Goal: Task Accomplishment & Management: Manage account settings

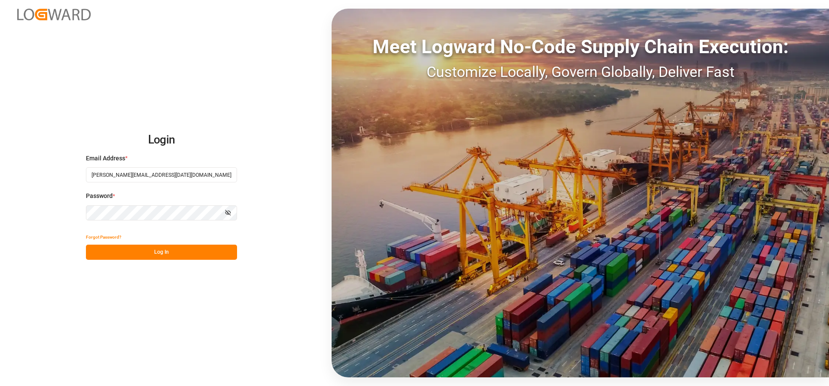
click at [112, 257] on button "Log In" at bounding box center [161, 251] width 151 height 15
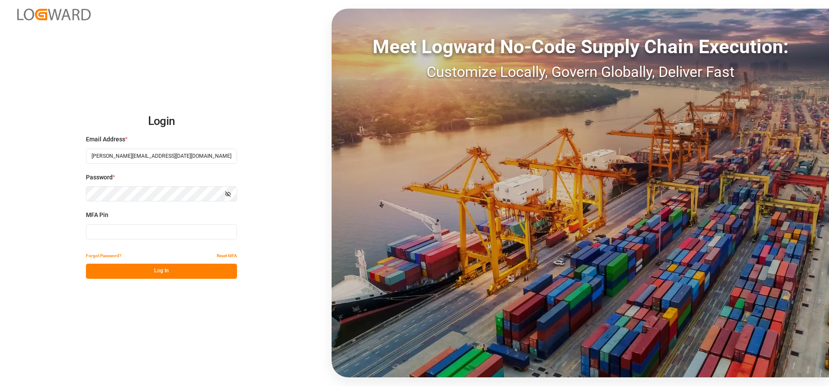
click at [112, 229] on input at bounding box center [161, 231] width 151 height 15
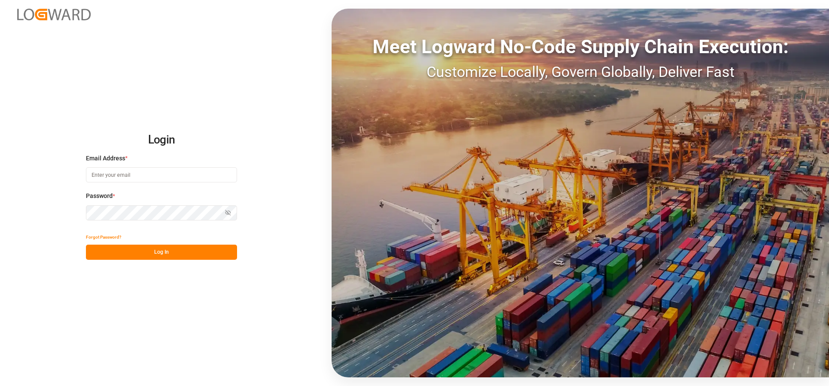
type input "[PERSON_NAME][EMAIL_ADDRESS][DATE][DOMAIN_NAME]"
click at [127, 248] on button "Log In" at bounding box center [161, 251] width 151 height 15
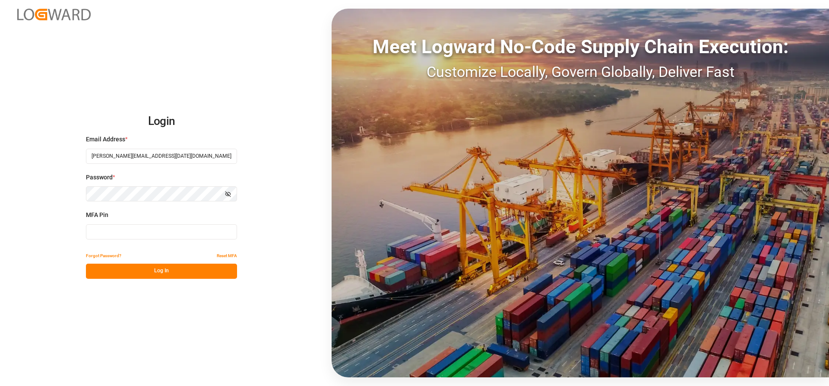
click at [112, 229] on input at bounding box center [161, 231] width 151 height 15
type input "806006"
click at [131, 273] on button "Log In" at bounding box center [161, 270] width 151 height 15
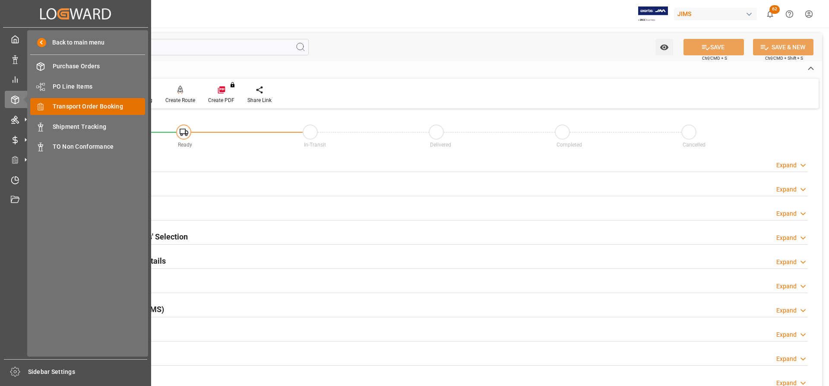
click at [76, 109] on span "Transport Order Booking" at bounding box center [99, 106] width 93 height 9
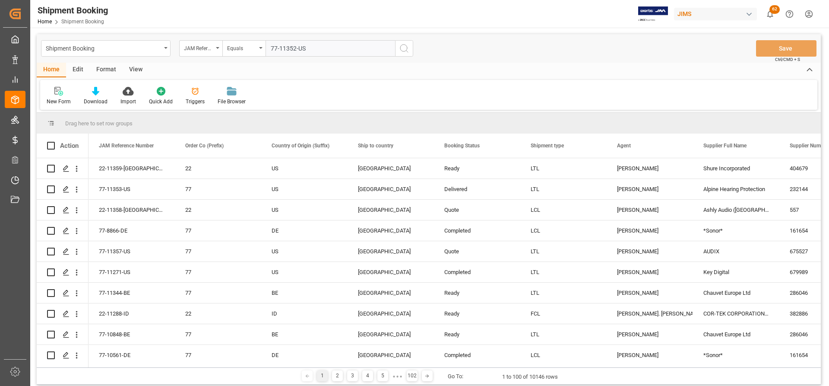
type input "77-11352-US"
click at [402, 48] on icon "search button" at bounding box center [404, 48] width 10 height 10
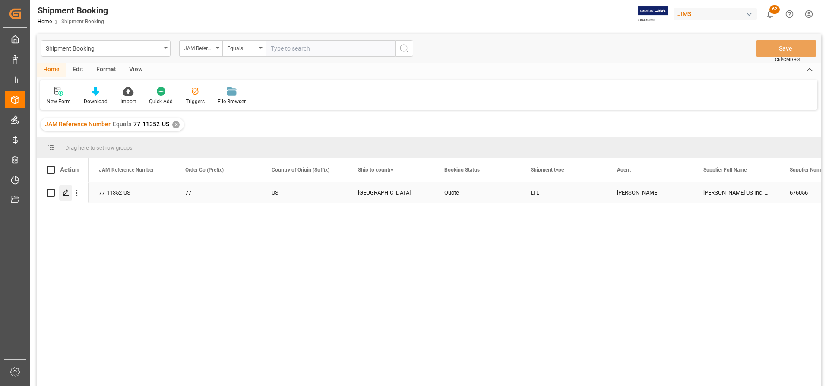
click at [65, 194] on polygon "Press SPACE to select this row." at bounding box center [65, 192] width 4 height 4
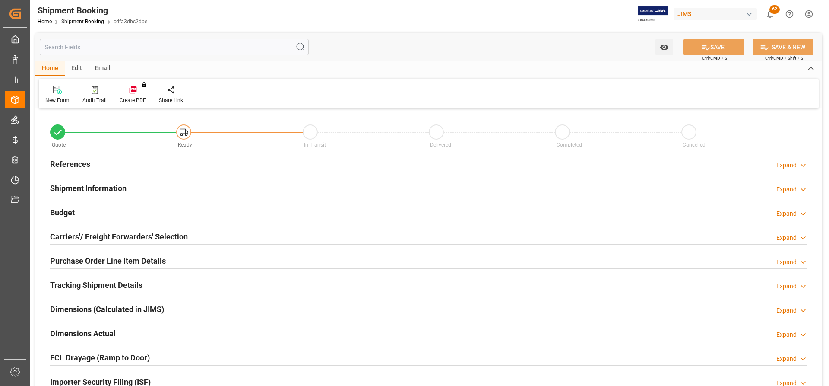
type input "0"
type input "02.10.2025 00:00"
type input "03.10.2025"
click at [69, 163] on h2 "References" at bounding box center [70, 164] width 40 height 12
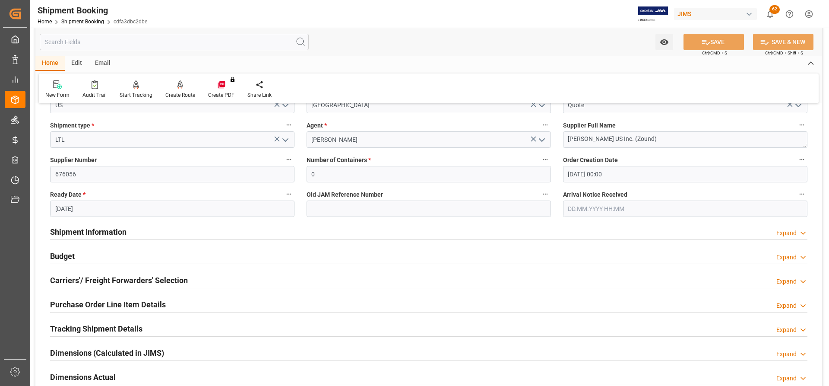
scroll to position [130, 0]
click at [92, 231] on h2 "Shipment Information" at bounding box center [88, 231] width 76 height 12
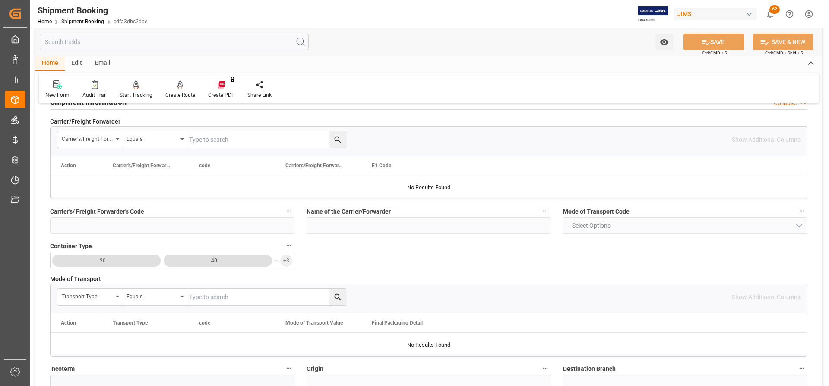
scroll to position [216, 0]
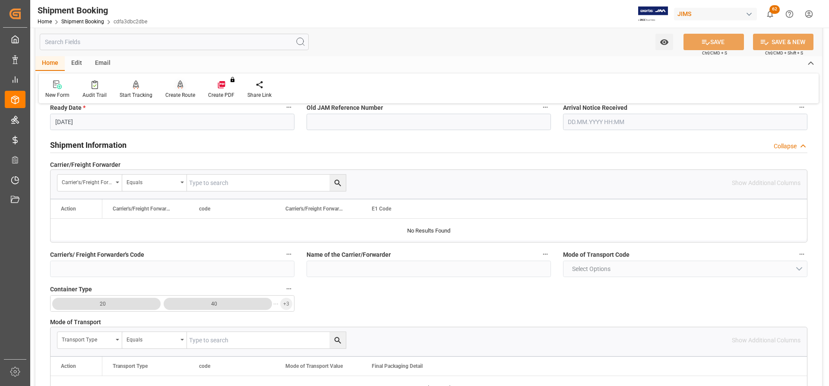
click at [174, 94] on div "Create Route" at bounding box center [180, 95] width 30 height 8
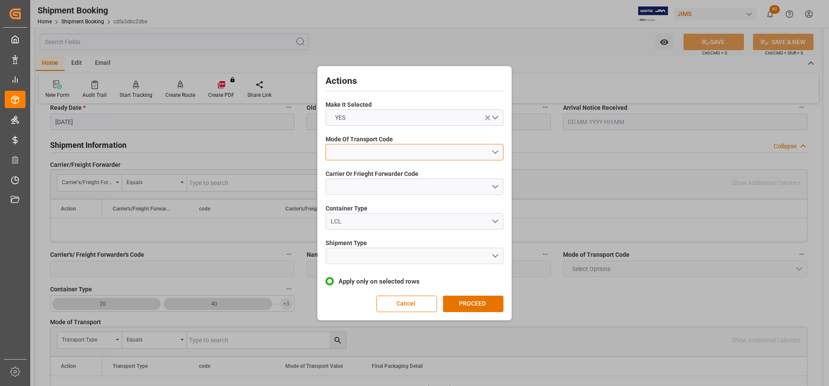
click at [444, 157] on button "open menu" at bounding box center [415, 152] width 178 height 16
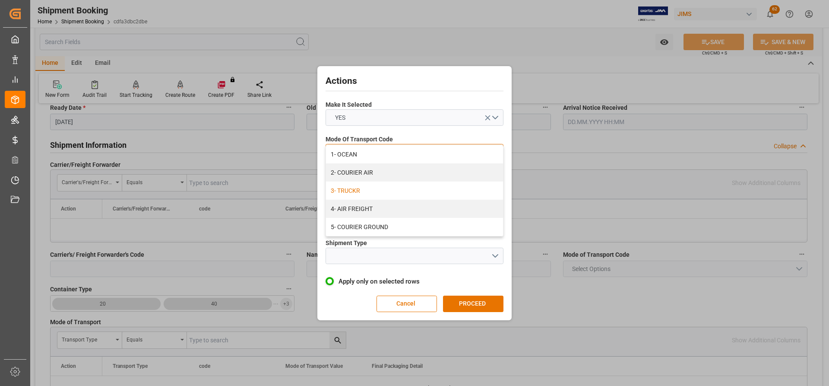
click at [363, 193] on div "3- TRUCKR" at bounding box center [414, 190] width 177 height 18
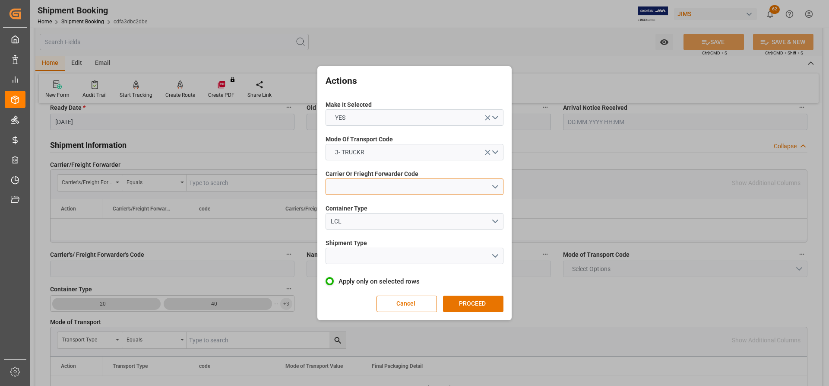
click at [344, 189] on button "open menu" at bounding box center [415, 186] width 178 height 16
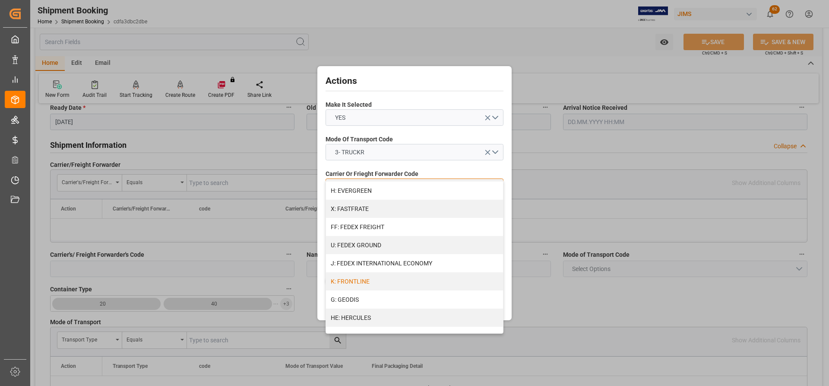
click at [361, 283] on div "K: FRONTLINE" at bounding box center [414, 281] width 177 height 18
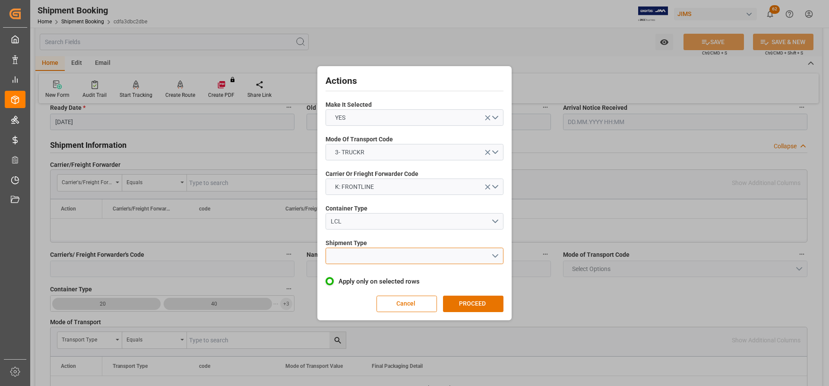
click at [354, 260] on button "open menu" at bounding box center [415, 255] width 178 height 16
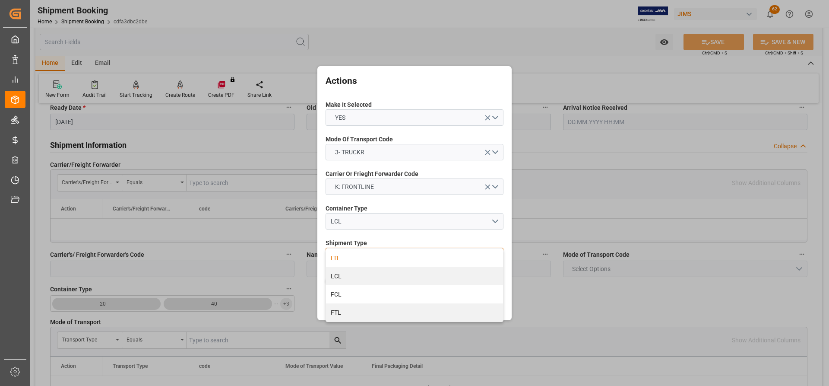
click at [335, 258] on div "LTL" at bounding box center [414, 258] width 177 height 18
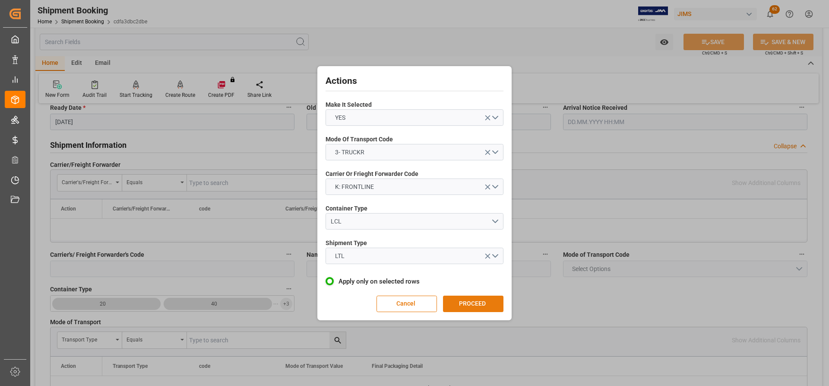
click at [470, 302] on button "PROCEED" at bounding box center [473, 303] width 60 height 16
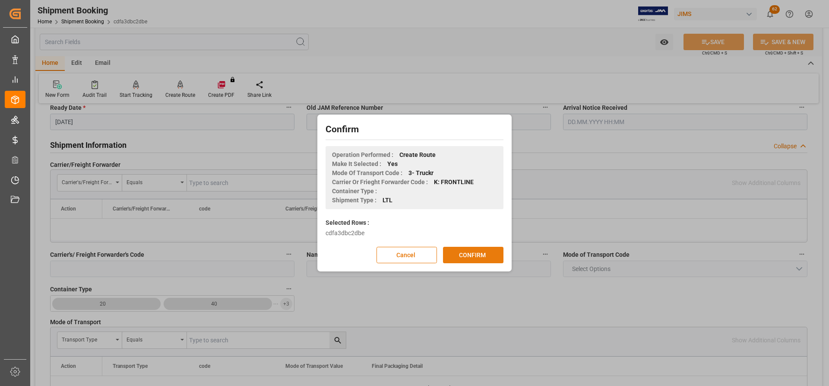
click at [478, 259] on button "CONFIRM" at bounding box center [473, 255] width 60 height 16
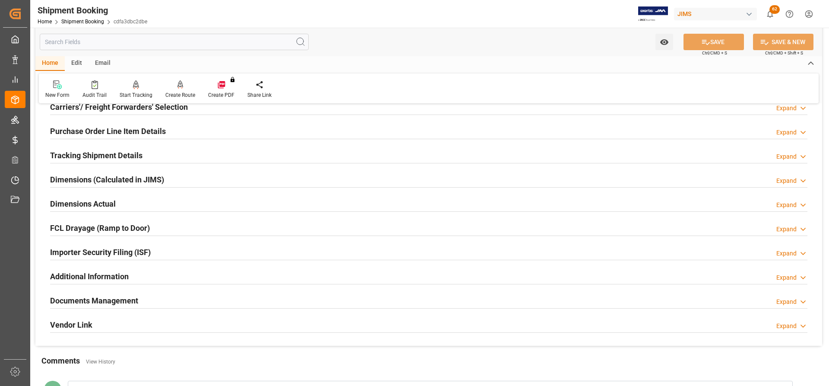
scroll to position [86, 0]
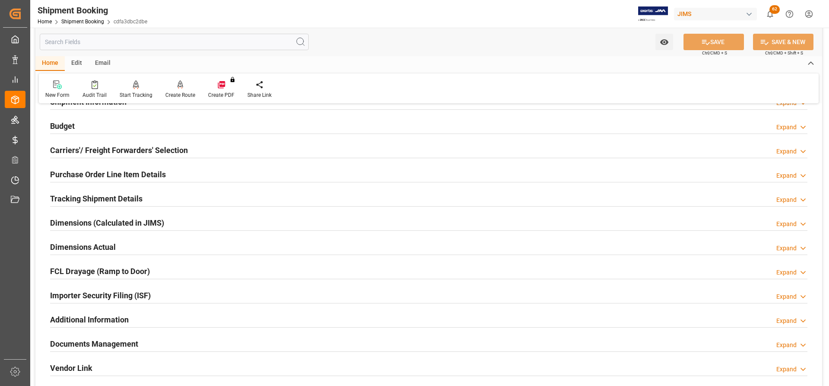
click at [74, 173] on h2 "Purchase Order Line Item Details" at bounding box center [108, 174] width 116 height 12
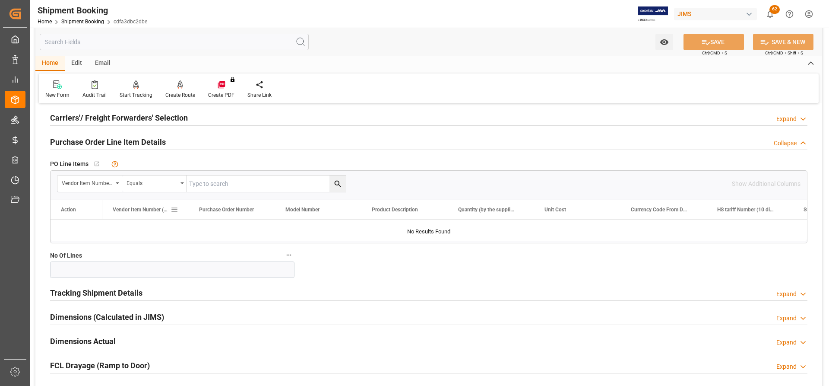
scroll to position [216, 0]
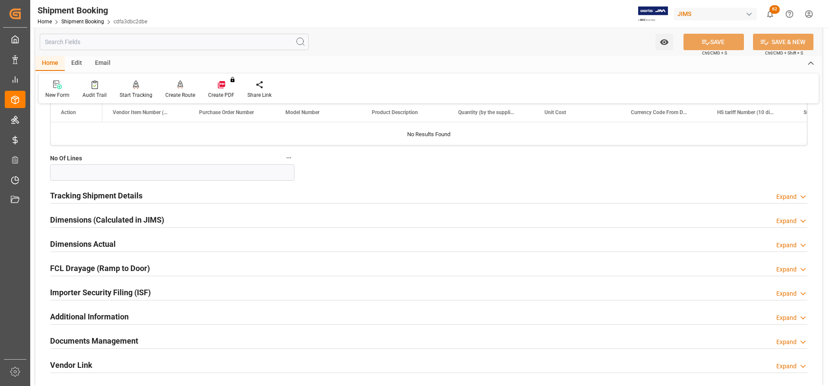
click at [76, 195] on h2 "Tracking Shipment Details" at bounding box center [96, 196] width 92 height 12
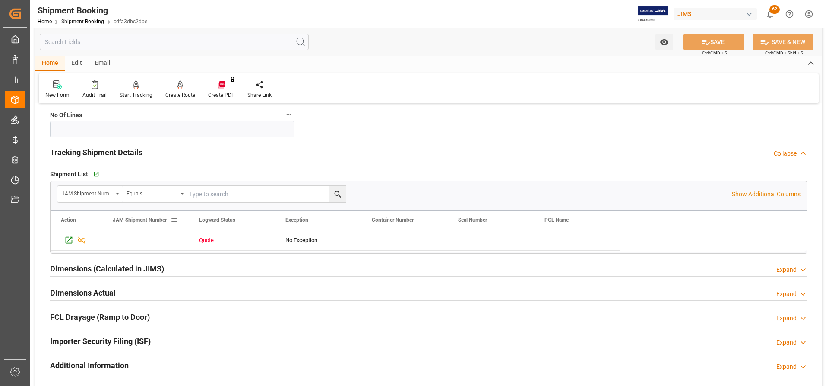
scroll to position [302, 0]
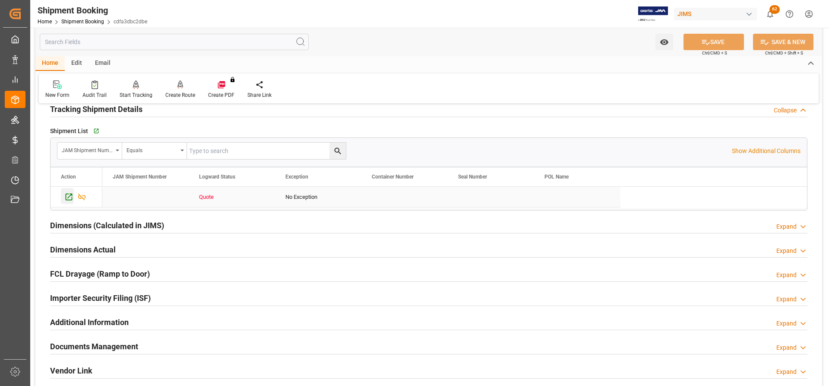
click at [69, 197] on icon "Press SPACE to select this row." at bounding box center [69, 196] width 7 height 7
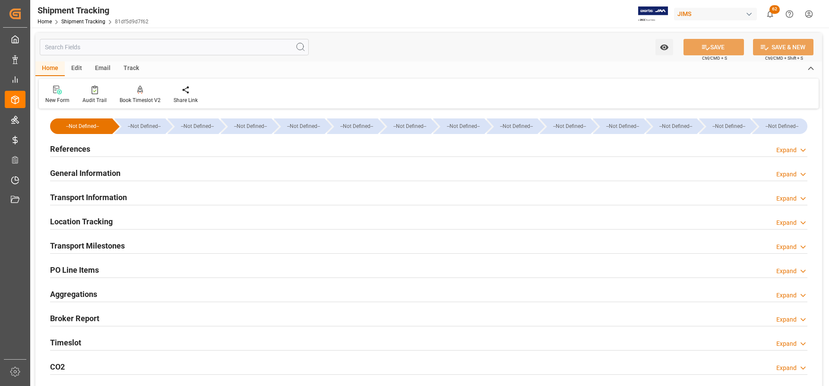
click at [96, 245] on h2 "Transport Milestones" at bounding box center [87, 246] width 75 height 12
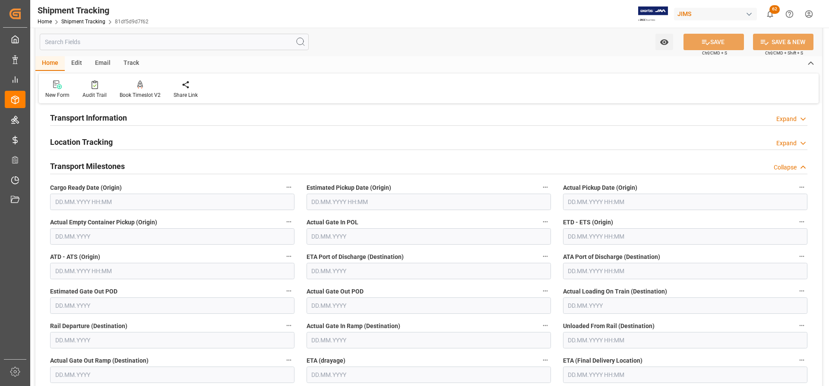
scroll to position [86, 0]
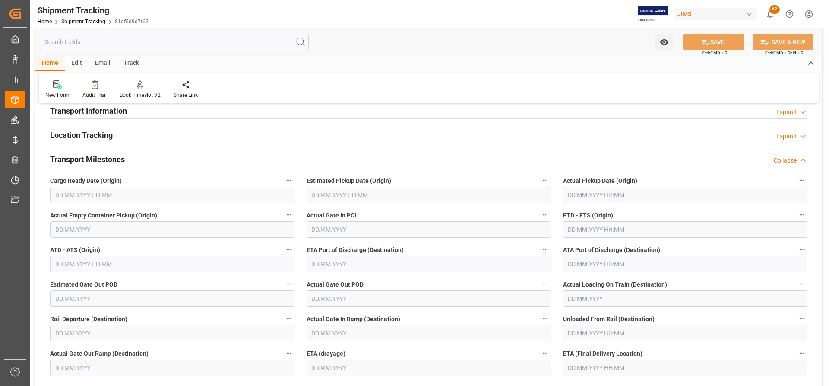
click at [129, 200] on input "text" at bounding box center [172, 195] width 244 height 16
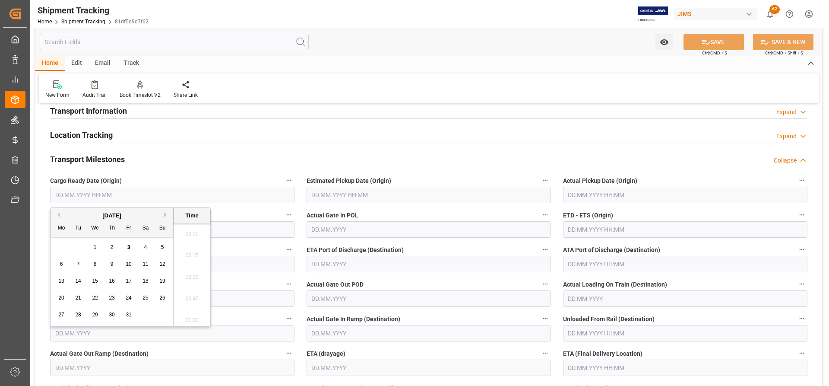
scroll to position [694, 0]
click at [113, 248] on span "2" at bounding box center [112, 247] width 3 height 6
type input "02.10.2025 00:00"
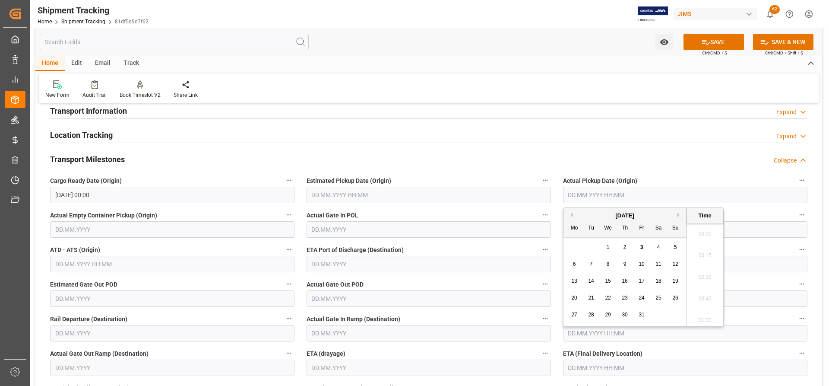
click at [609, 192] on input "text" at bounding box center [685, 195] width 244 height 16
click at [641, 249] on span "3" at bounding box center [641, 247] width 3 height 6
type input "03.10.2025 00:00"
click at [552, 156] on div "Transport Milestones Collapse" at bounding box center [429, 158] width 758 height 16
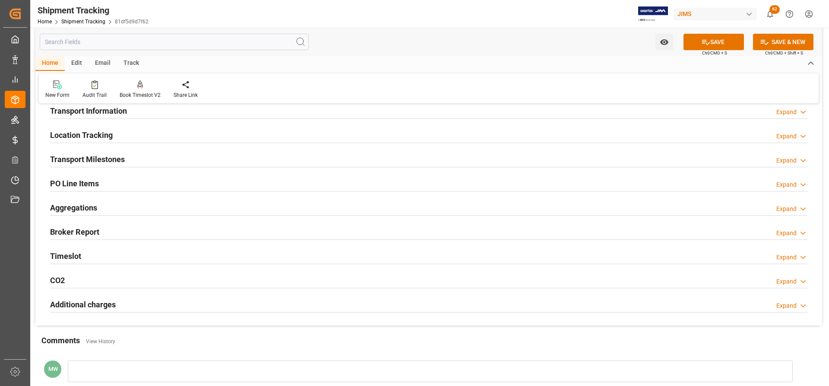
click at [94, 160] on h2 "Transport Milestones" at bounding box center [87, 159] width 75 height 12
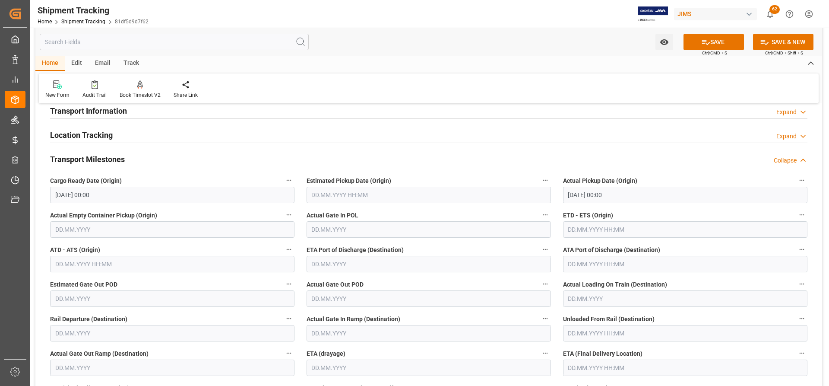
click at [572, 228] on input "text" at bounding box center [685, 229] width 244 height 16
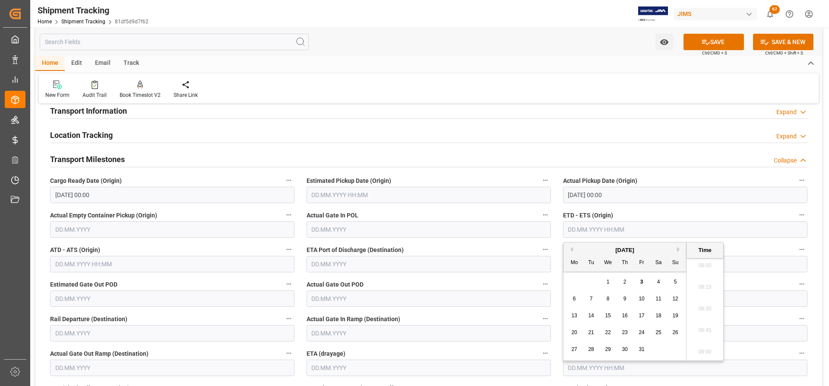
click at [641, 282] on span "3" at bounding box center [641, 282] width 3 height 6
type input "[DATE] 00:00"
click at [653, 216] on label "ETD - ETS (Origin)" at bounding box center [685, 215] width 244 height 12
click at [796, 216] on button "ETD - ETS (Origin)" at bounding box center [801, 214] width 11 height 11
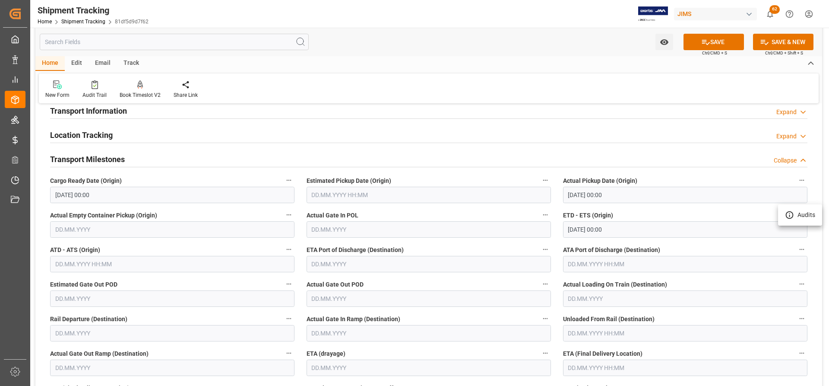
click at [589, 370] on div at bounding box center [414, 193] width 829 height 386
click at [577, 366] on input "text" at bounding box center [685, 367] width 244 height 16
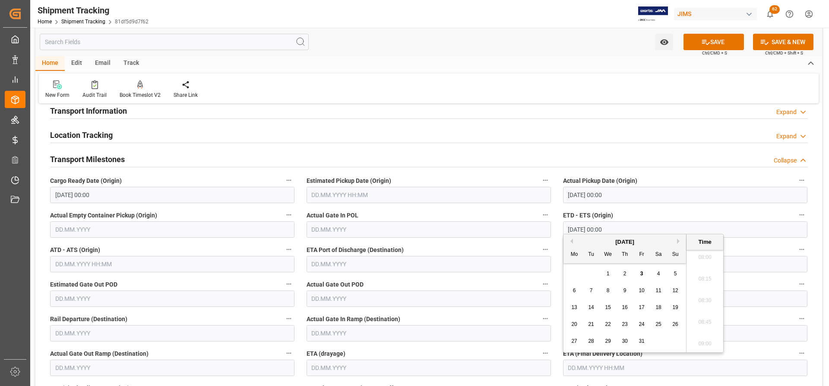
click at [625, 291] on span "9" at bounding box center [625, 290] width 3 height 6
type input "[DATE] 00:00"
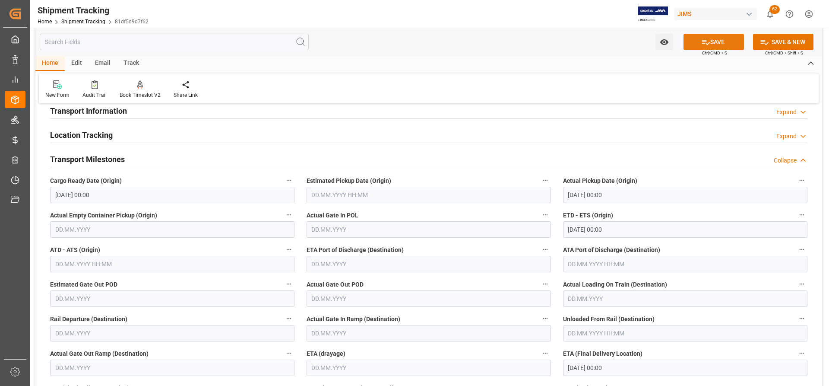
click at [729, 47] on button "SAVE" at bounding box center [714, 42] width 60 height 16
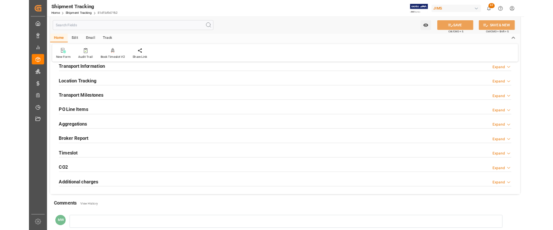
scroll to position [0, 0]
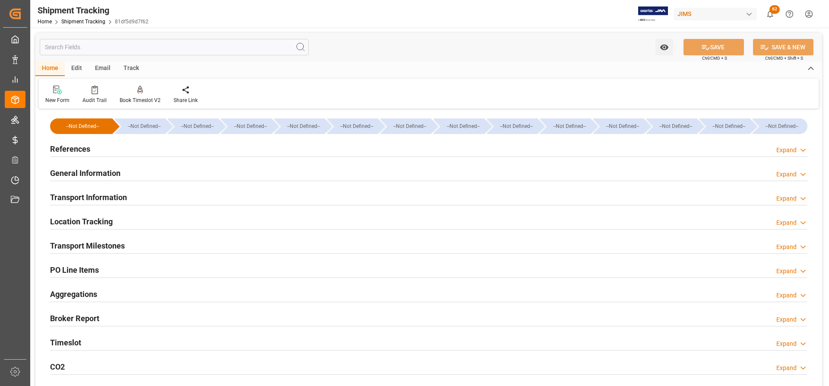
click at [73, 149] on h2 "References" at bounding box center [70, 149] width 40 height 12
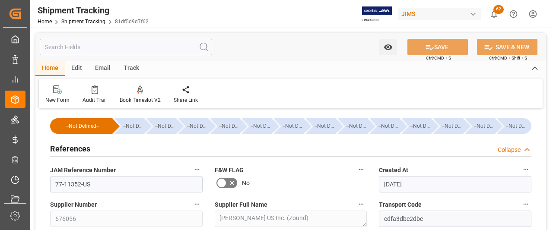
scroll to position [43, 0]
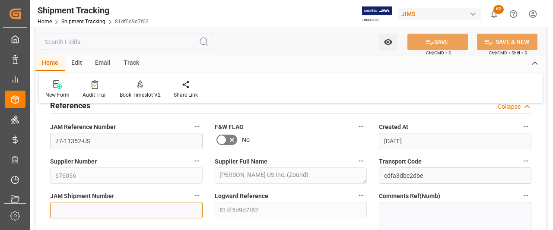
click at [70, 211] on input at bounding box center [126, 210] width 152 height 16
paste input "73298"
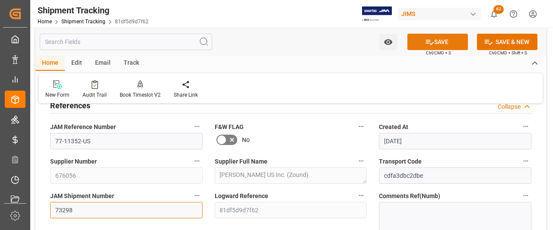
type input "73298"
click at [452, 43] on button "SAVE" at bounding box center [437, 42] width 60 height 16
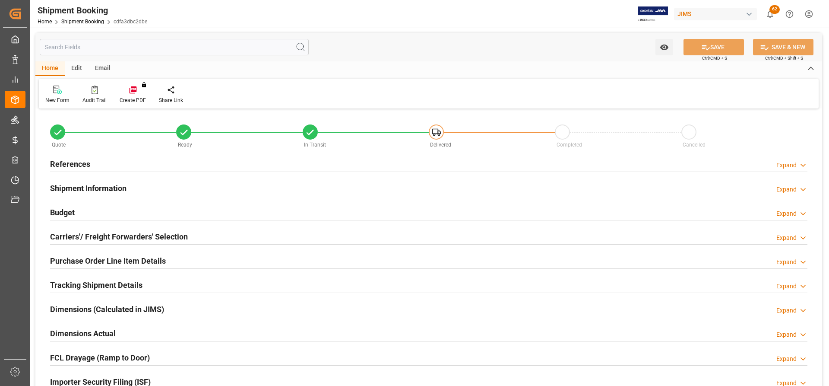
type input "0"
type input "02.10.2025 00:00"
type input "03.10.2025"
click at [80, 164] on h2 "References" at bounding box center [70, 164] width 40 height 12
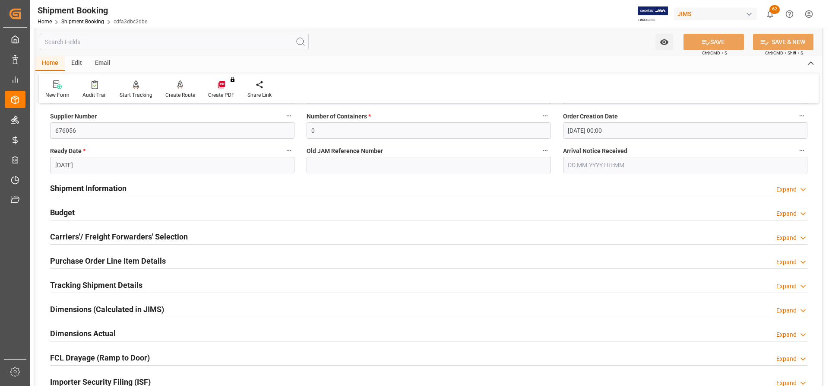
click at [75, 193] on h2 "Shipment Information" at bounding box center [88, 188] width 76 height 12
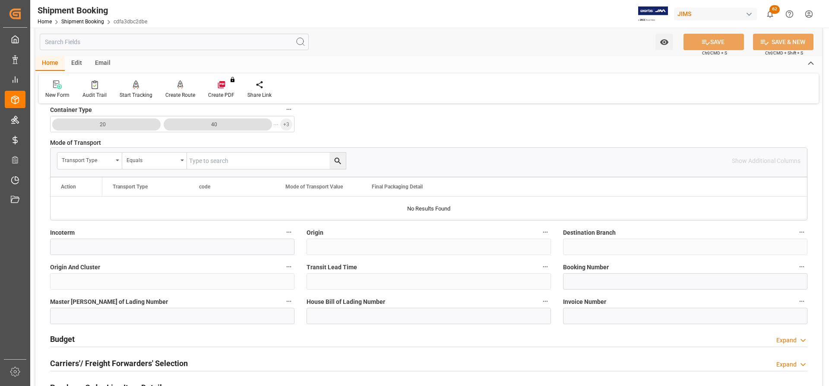
scroll to position [432, 0]
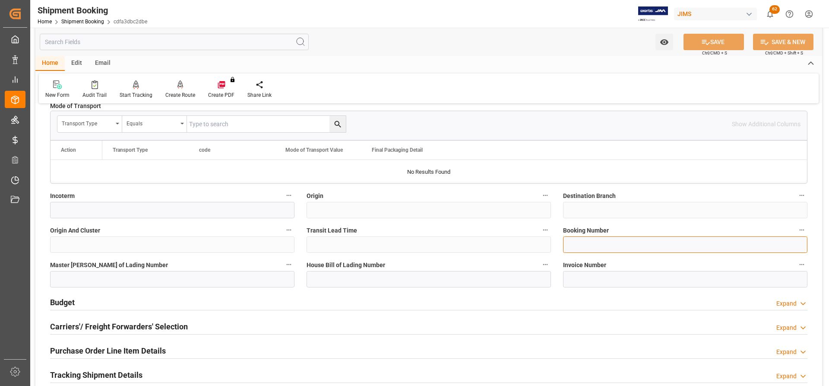
paste input "65174"
type input "65174"
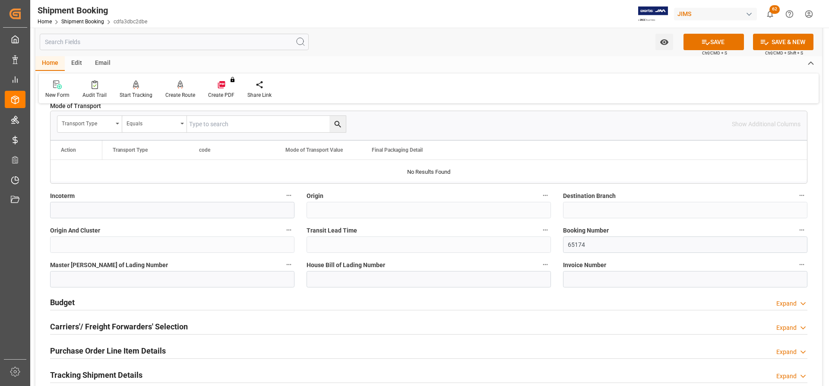
click at [723, 46] on button "SAVE" at bounding box center [714, 42] width 60 height 16
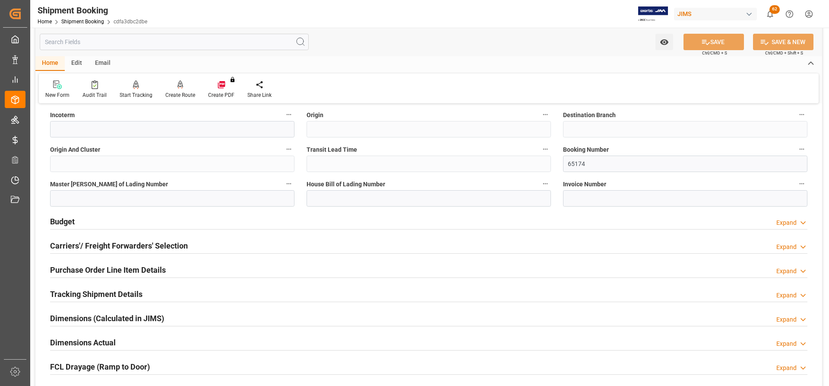
scroll to position [518, 0]
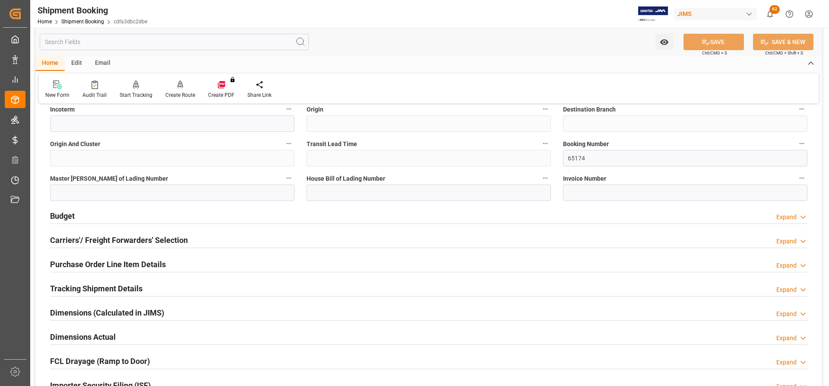
click at [57, 214] on h2 "Budget" at bounding box center [62, 216] width 25 height 12
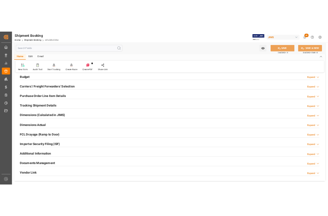
scroll to position [83, 0]
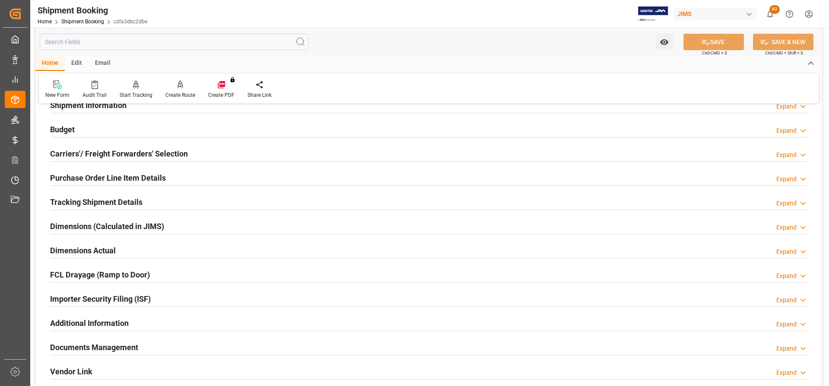
click at [73, 131] on h2 "Budget" at bounding box center [62, 130] width 25 height 12
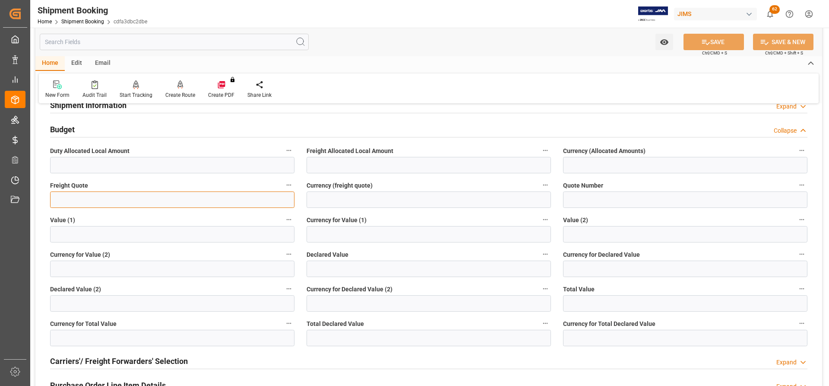
paste input "text"
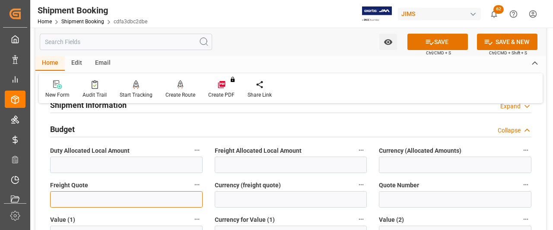
click at [77, 201] on input "text" at bounding box center [126, 199] width 152 height 16
type input "1085"
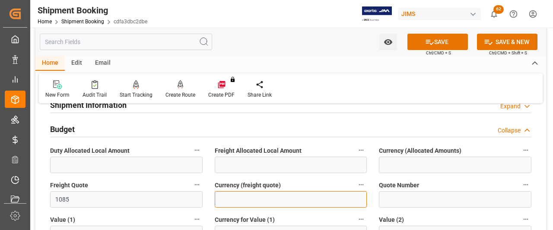
click at [225, 198] on input at bounding box center [291, 199] width 152 height 16
type input "USD"
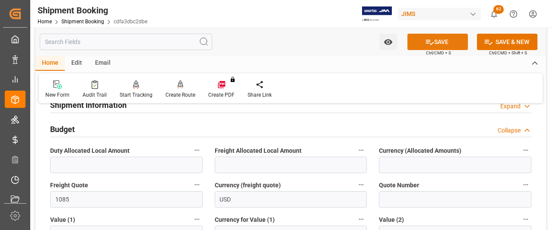
click at [447, 42] on button "SAVE" at bounding box center [437, 42] width 60 height 16
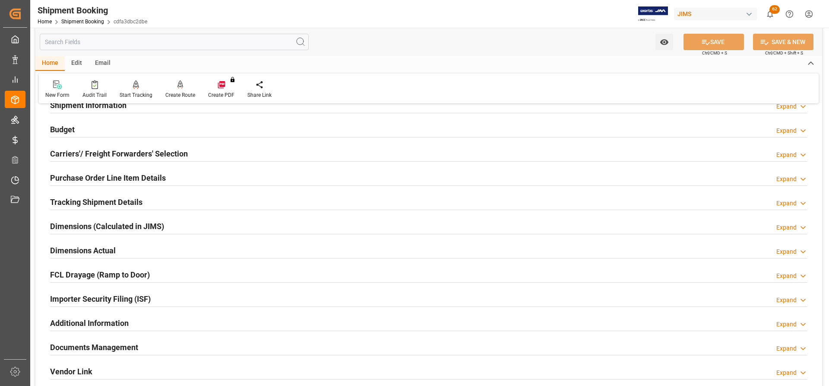
click at [87, 229] on h2 "Dimensions (Calculated in JIMS)" at bounding box center [107, 226] width 114 height 12
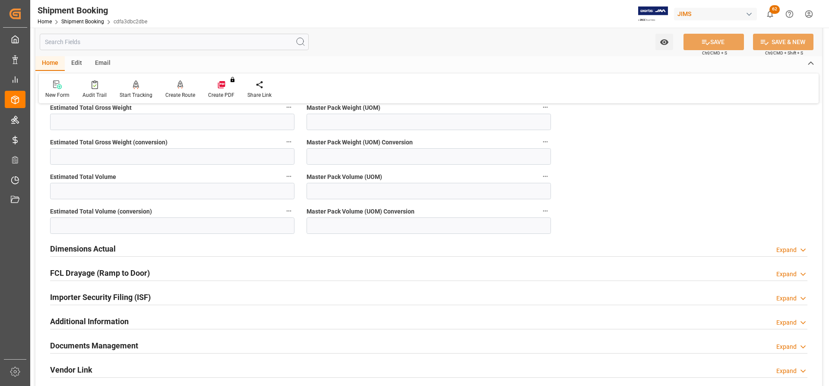
scroll to position [256, 0]
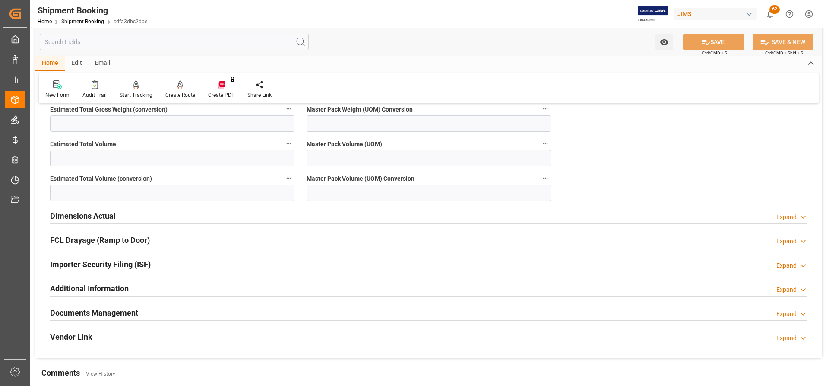
click at [79, 213] on h2 "Dimensions Actual" at bounding box center [83, 216] width 66 height 12
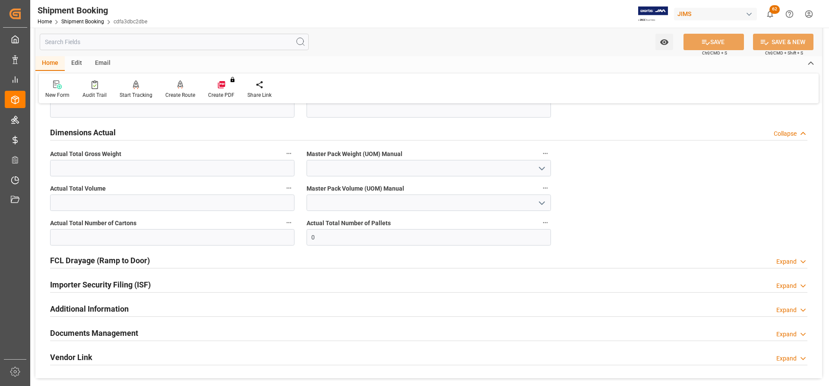
scroll to position [342, 0]
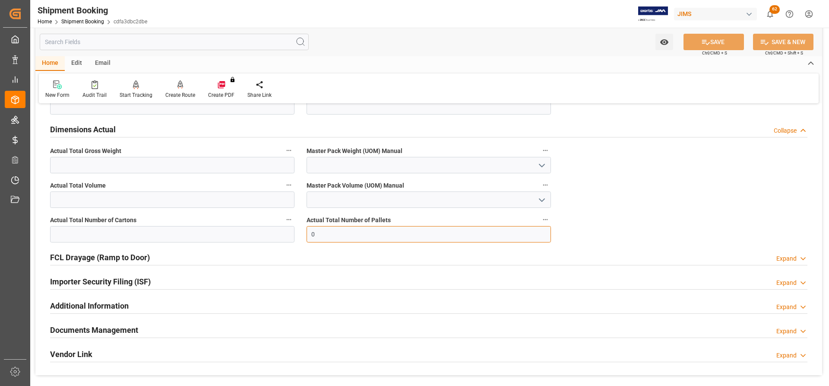
drag, startPoint x: 329, startPoint y: 235, endPoint x: 279, endPoint y: 231, distance: 50.2
click at [279, 231] on div "Quote Ready In-Transit Delivered Completed Cancelled References Expand JAM Refe…" at bounding box center [428, 72] width 787 height 606
type input "4"
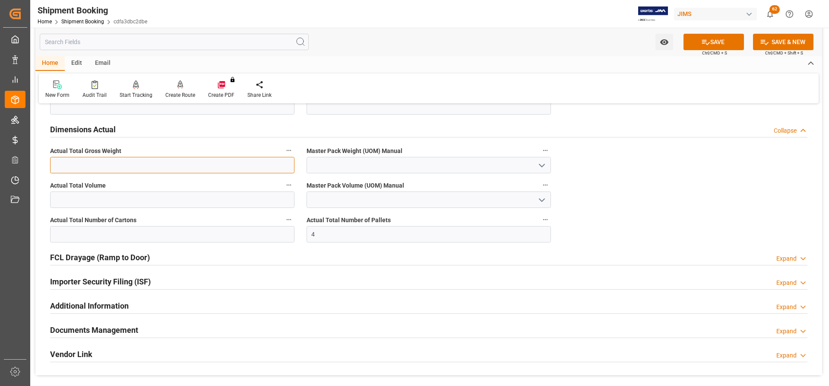
click at [126, 165] on input "text" at bounding box center [172, 165] width 244 height 16
type input "1833"
click at [538, 165] on icon "open menu" at bounding box center [542, 165] width 10 height 10
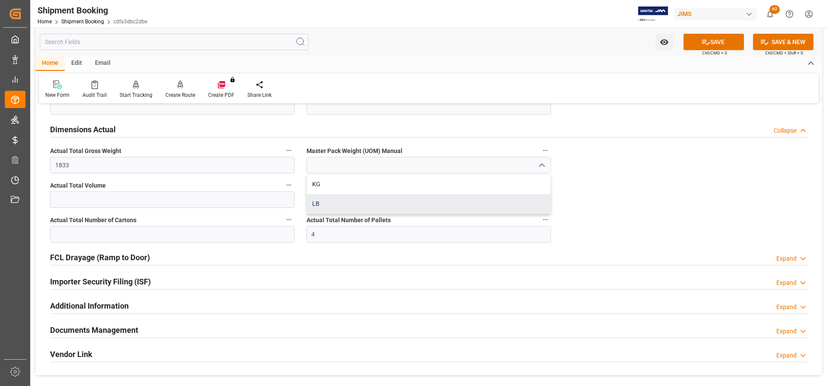
click at [330, 201] on div "LB" at bounding box center [429, 203] width 244 height 19
type input "LB"
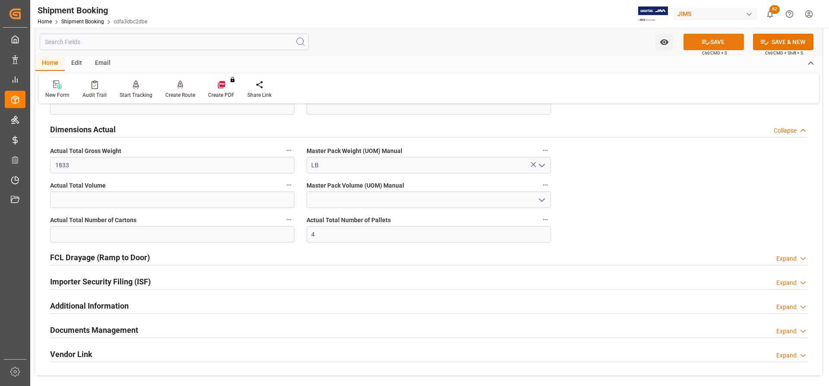
click at [730, 41] on button "SAVE" at bounding box center [714, 42] width 60 height 16
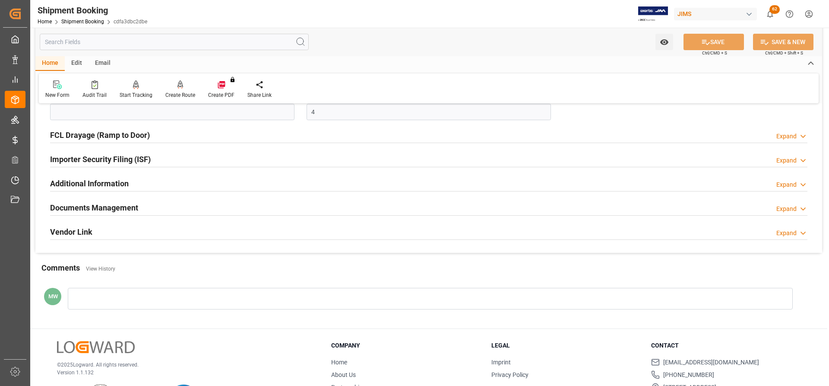
scroll to position [472, 0]
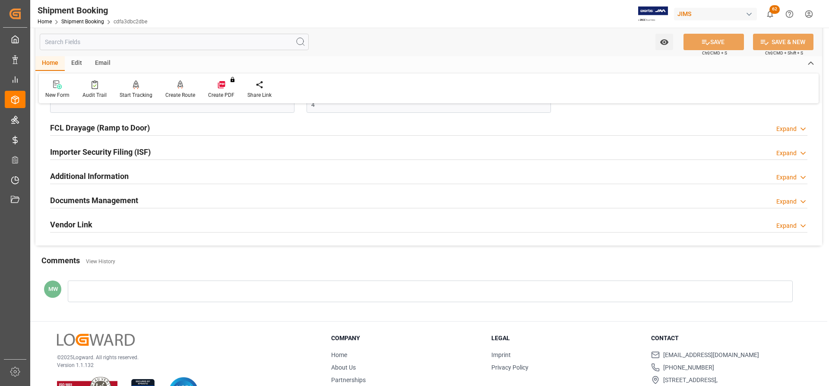
click at [108, 203] on h2 "Documents Management" at bounding box center [94, 200] width 88 height 12
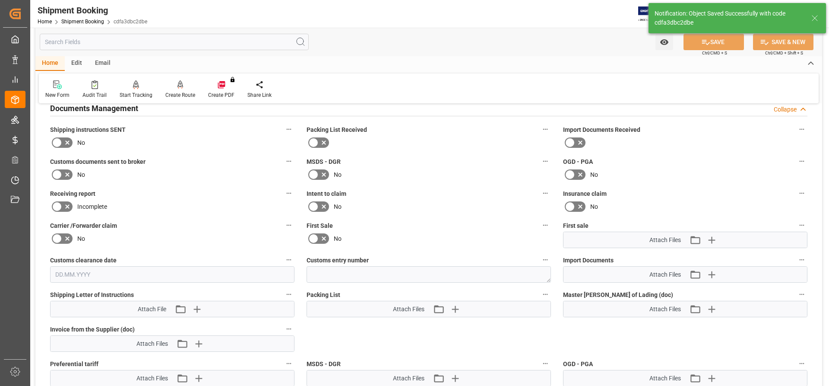
scroll to position [403, 0]
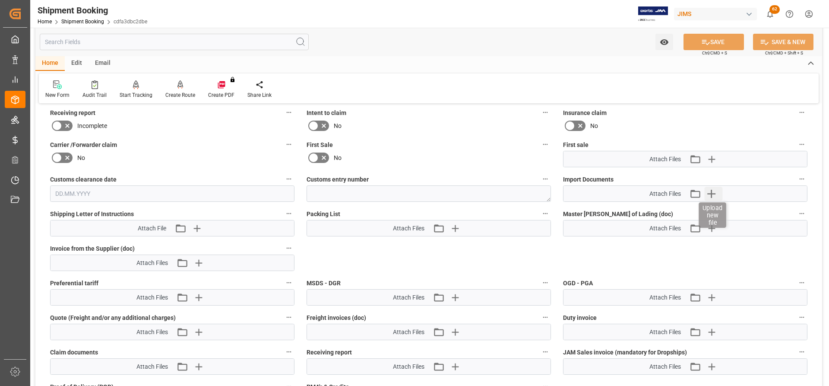
click at [708, 191] on icon "button" at bounding box center [711, 194] width 14 height 14
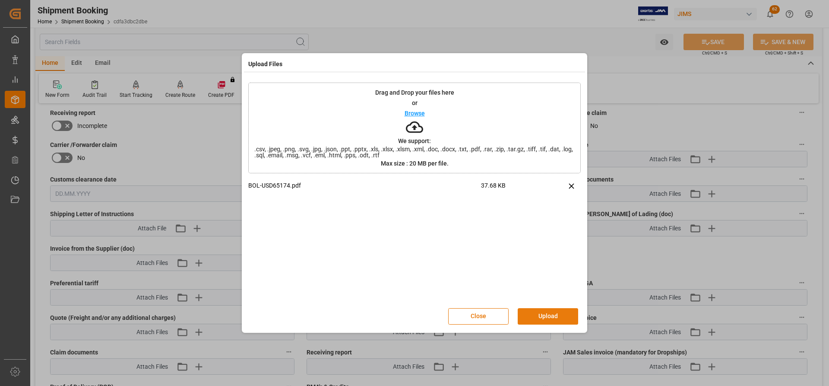
click at [546, 324] on div "Close Upload" at bounding box center [414, 316] width 333 height 29
click at [547, 315] on button "Upload" at bounding box center [548, 316] width 60 height 16
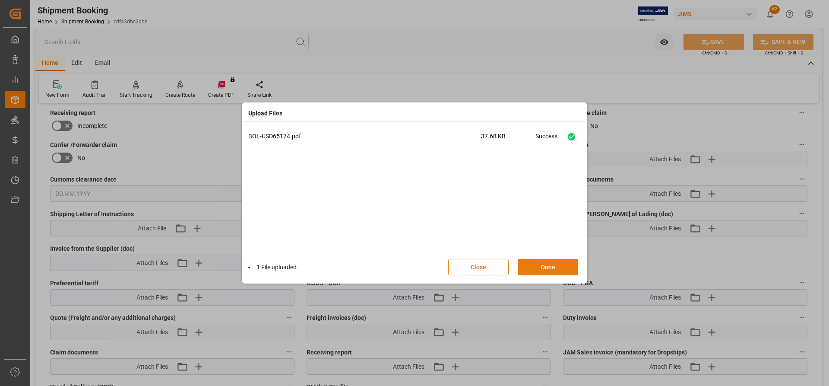
click at [530, 273] on button "Done" at bounding box center [548, 267] width 60 height 16
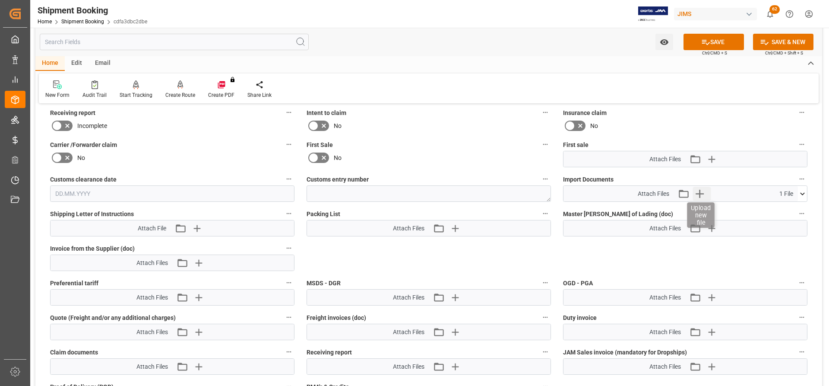
click at [706, 193] on icon "button" at bounding box center [700, 194] width 14 height 14
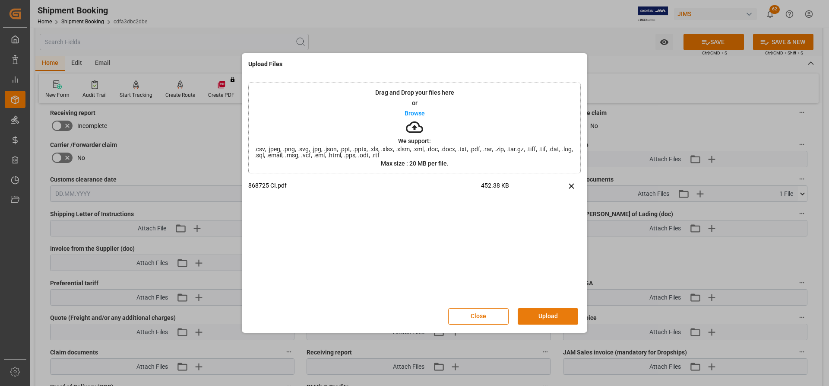
click at [552, 317] on button "Upload" at bounding box center [548, 316] width 60 height 16
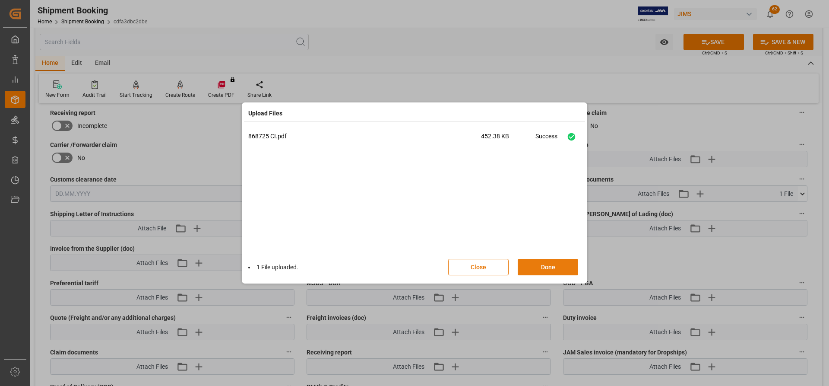
click at [557, 266] on button "Done" at bounding box center [548, 267] width 60 height 16
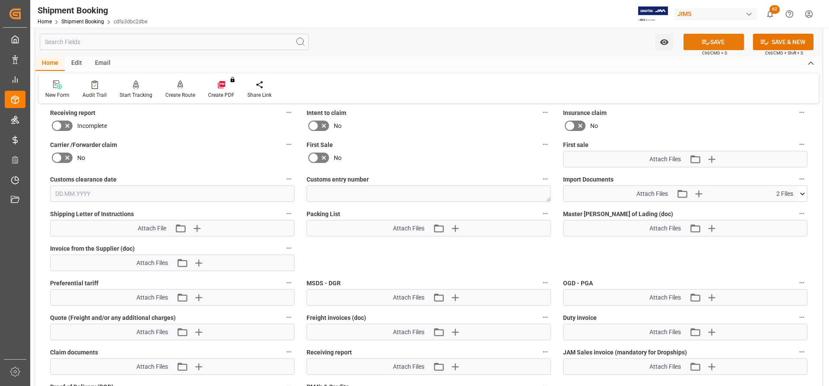
click at [720, 39] on button "SAVE" at bounding box center [714, 42] width 60 height 16
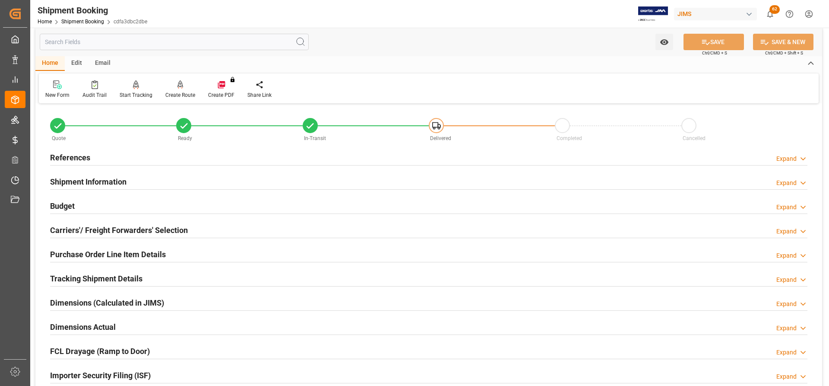
scroll to position [0, 0]
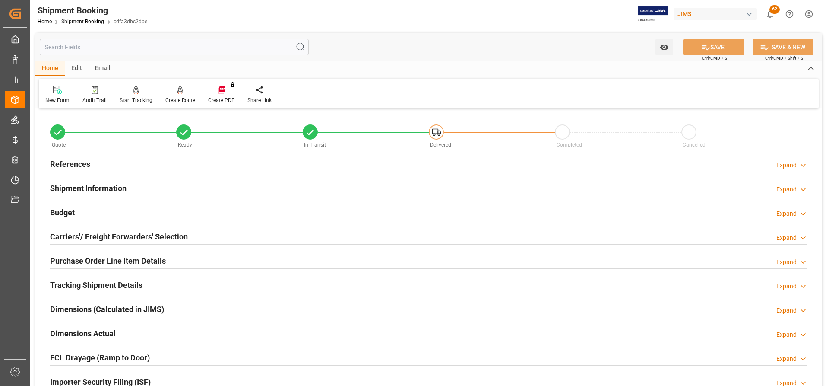
click at [67, 162] on h2 "References" at bounding box center [70, 164] width 40 height 12
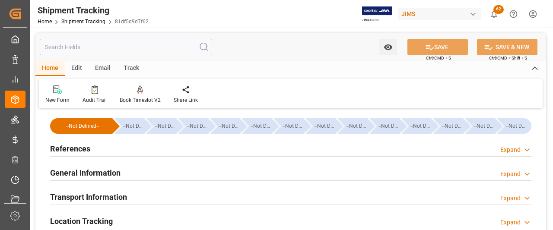
type input "[DATE]"
click at [67, 150] on h2 "References" at bounding box center [70, 149] width 40 height 12
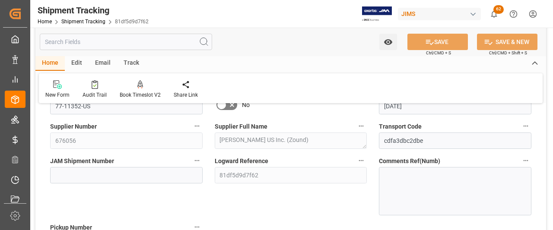
scroll to position [86, 0]
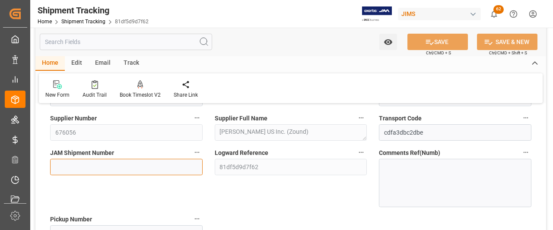
click at [65, 166] on input at bounding box center [126, 167] width 152 height 16
paste input "73298"
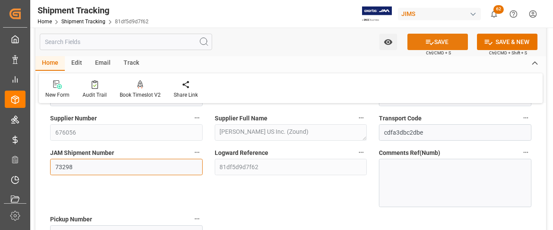
type input "73298"
click at [445, 42] on button "SAVE" at bounding box center [437, 42] width 60 height 16
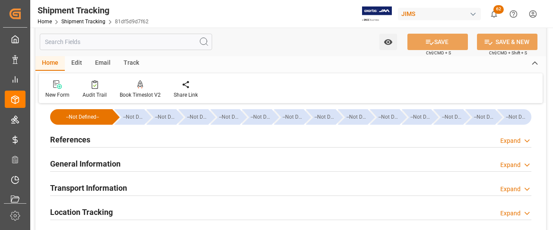
scroll to position [0, 0]
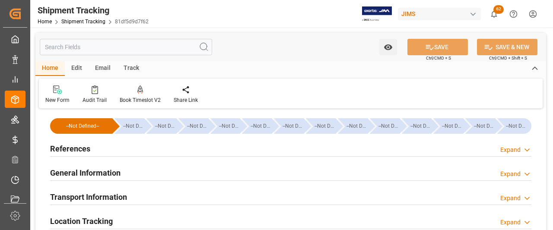
click at [98, 173] on h2 "General Information" at bounding box center [85, 173] width 70 height 12
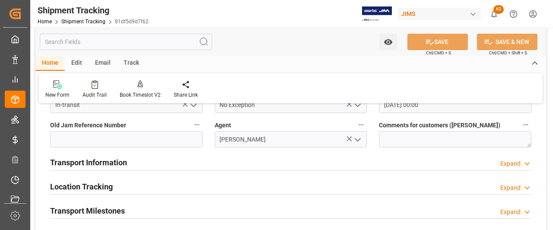
scroll to position [130, 0]
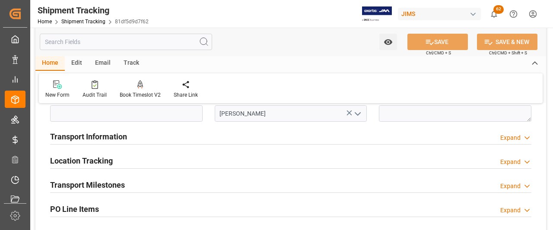
click at [114, 141] on h2 "Transport Information" at bounding box center [88, 137] width 77 height 12
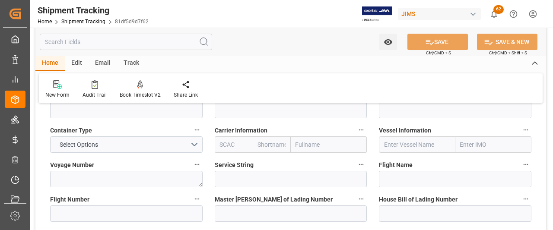
scroll to position [259, 0]
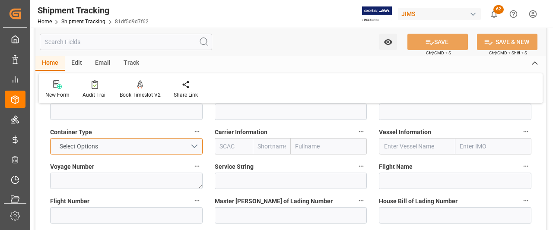
click at [193, 143] on button "Select Options" at bounding box center [126, 146] width 152 height 16
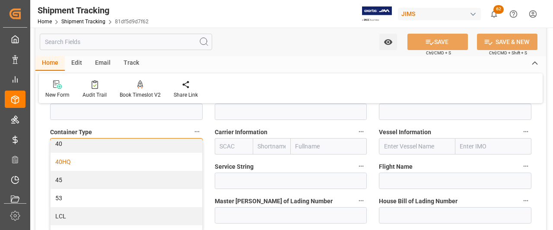
scroll to position [35, 0]
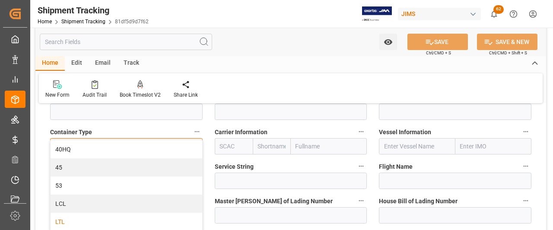
click at [63, 225] on div "LTL" at bounding box center [127, 222] width 152 height 18
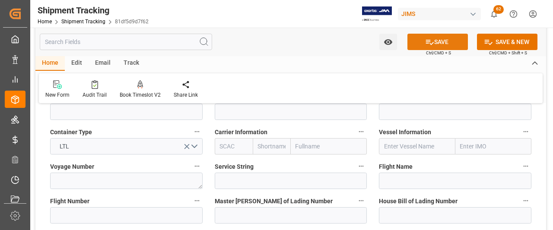
click at [445, 42] on button "SAVE" at bounding box center [437, 42] width 60 height 16
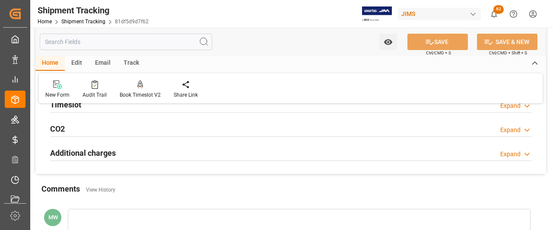
scroll to position [198, 0]
